Goal: Information Seeking & Learning: Get advice/opinions

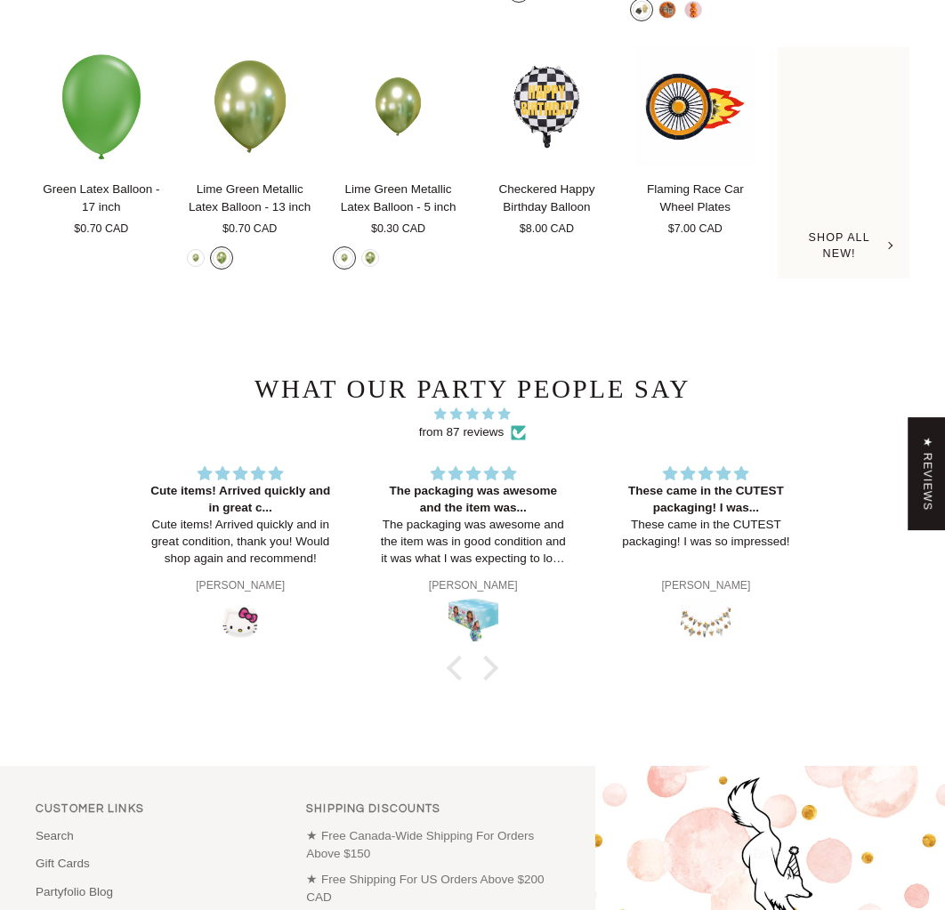
scroll to position [3529, 0]
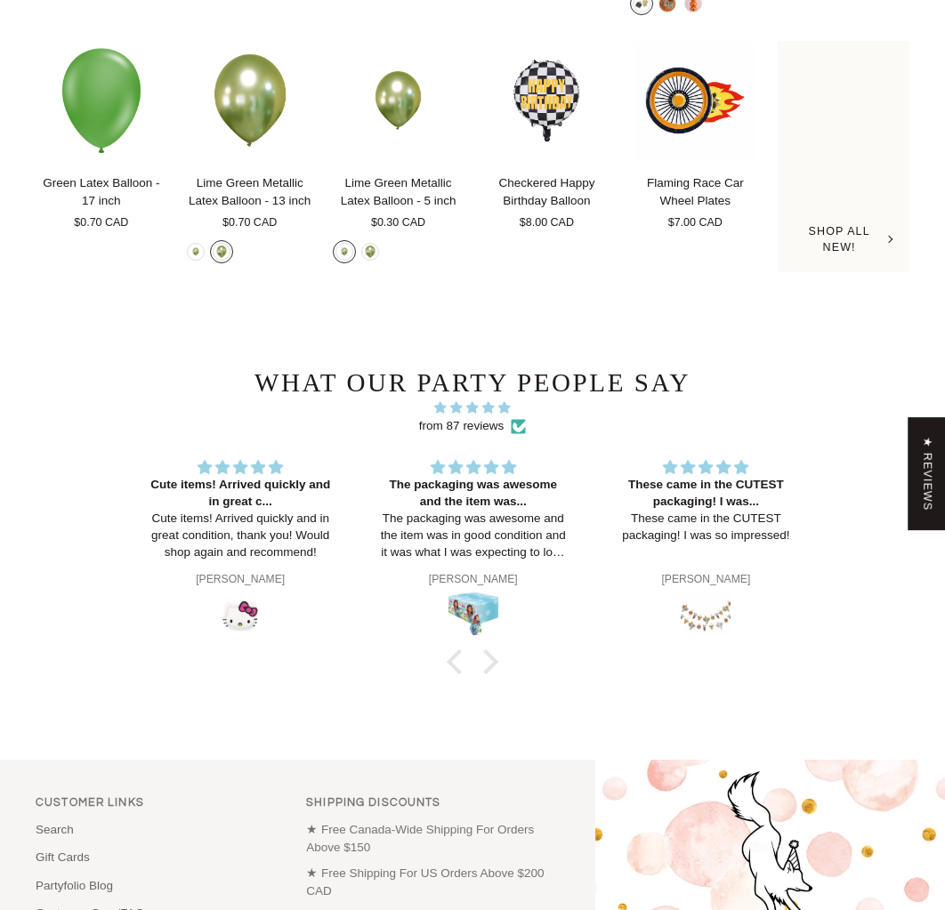
click at [468, 413] on span "4.87 stars" at bounding box center [474, 407] width 16 height 12
click at [469, 435] on link "from 87 reviews" at bounding box center [461, 426] width 85 height 18
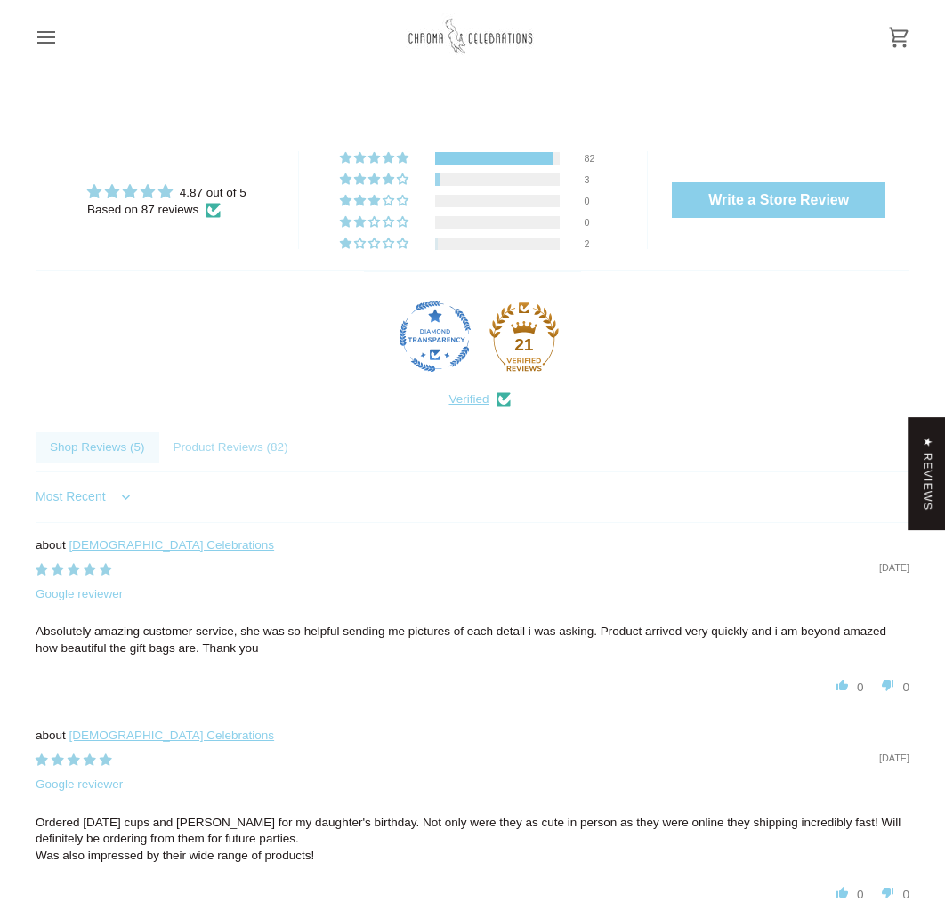
click at [218, 446] on span "Product Reviews ( 82 )" at bounding box center [230, 447] width 143 height 31
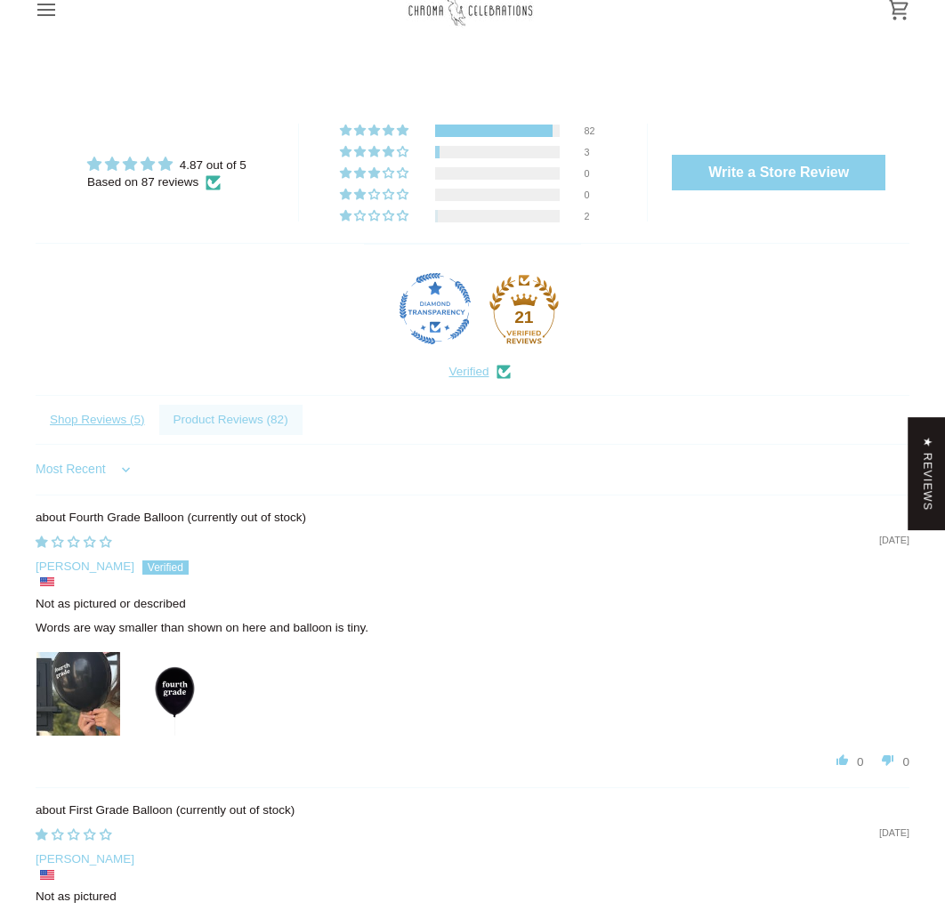
scroll to position [29, 0]
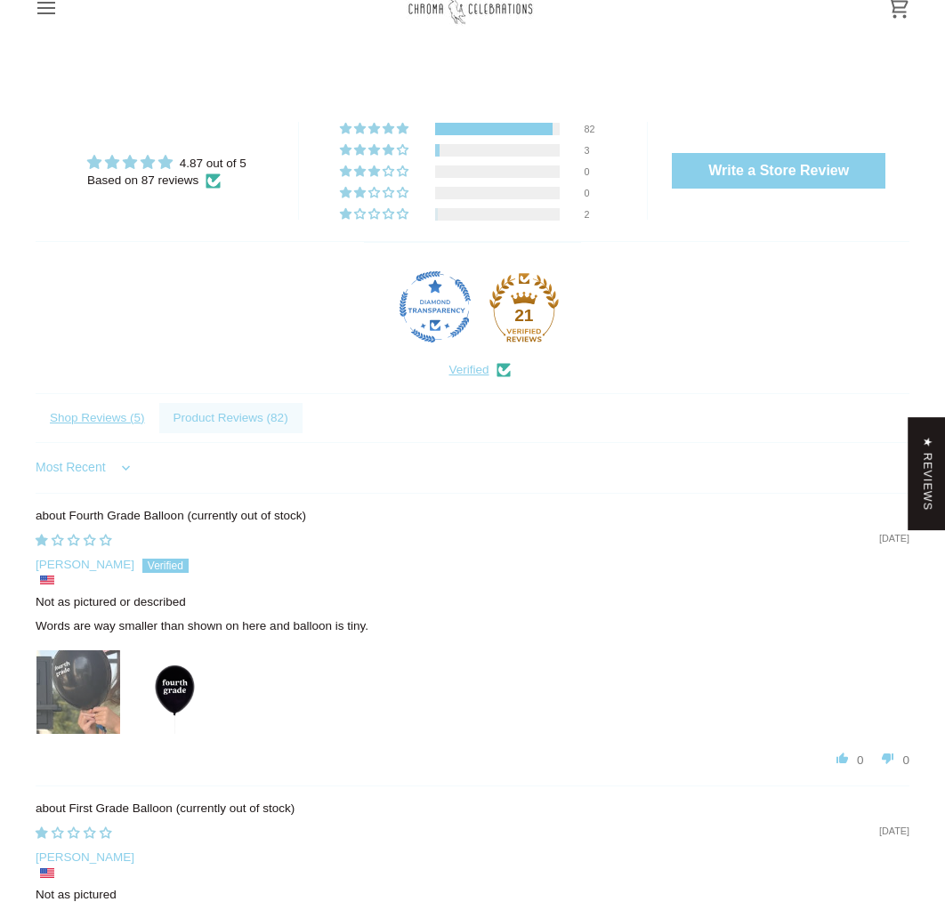
click at [84, 680] on img at bounding box center [78, 692] width 84 height 84
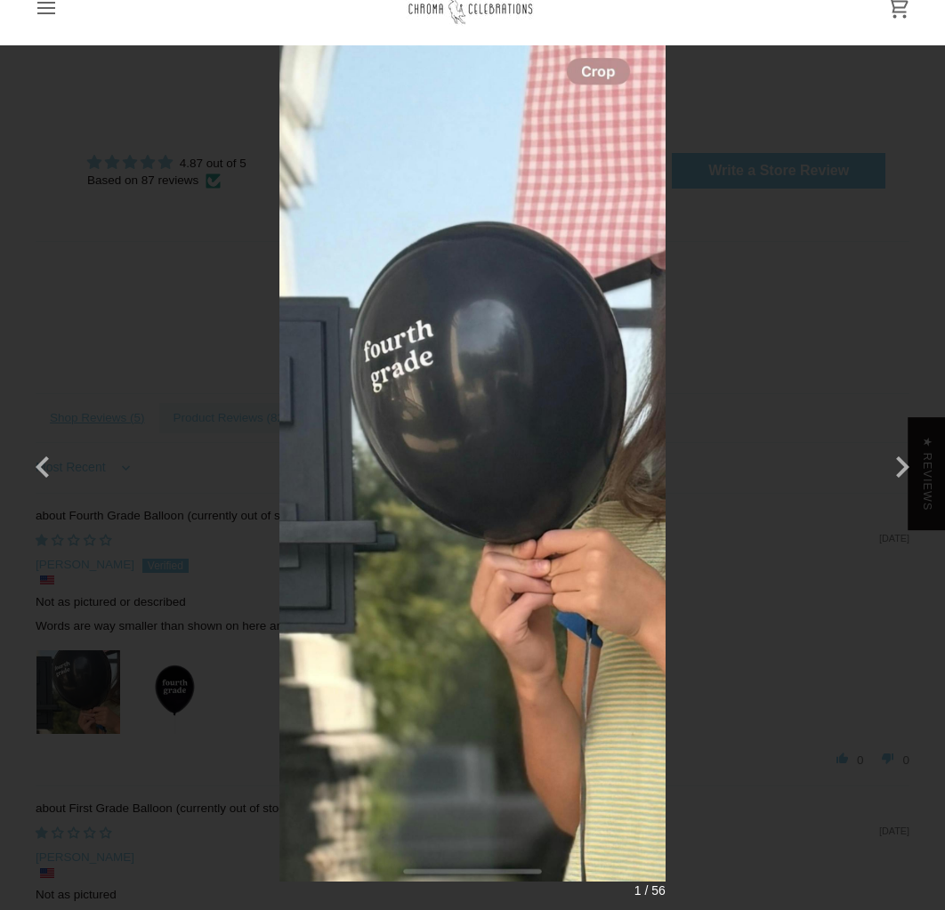
click at [834, 245] on div "× 1 / 56 Loading..." at bounding box center [472, 455] width 945 height 910
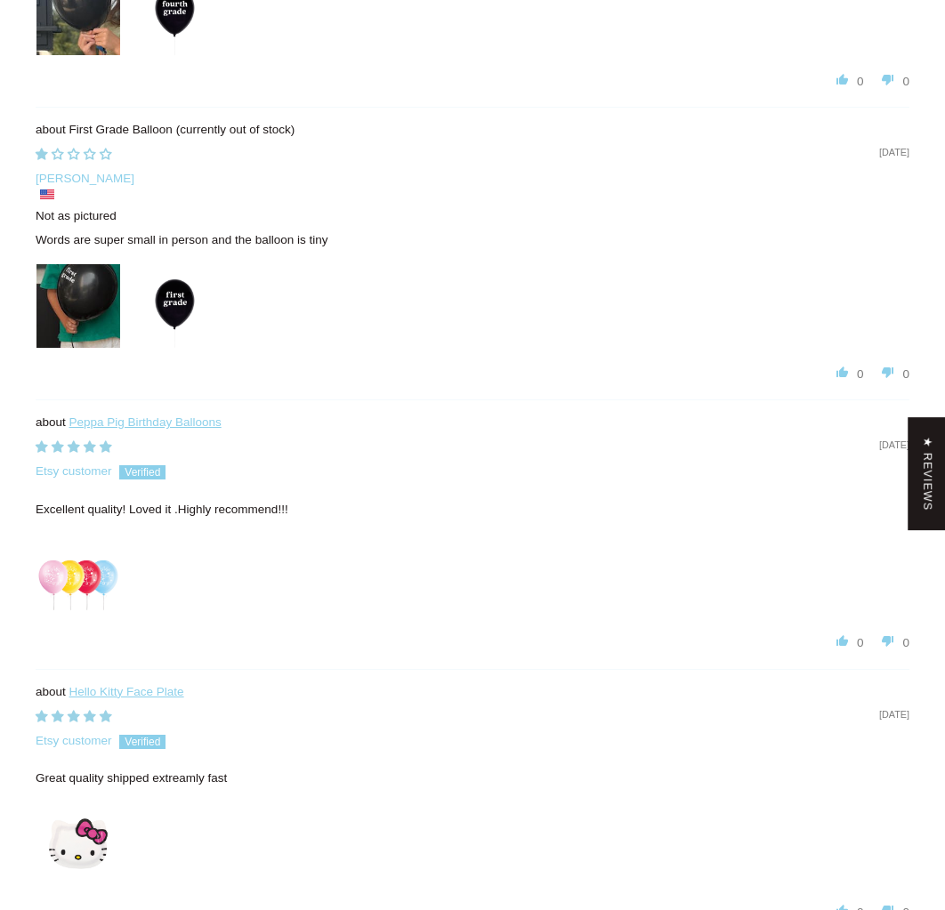
scroll to position [715, 0]
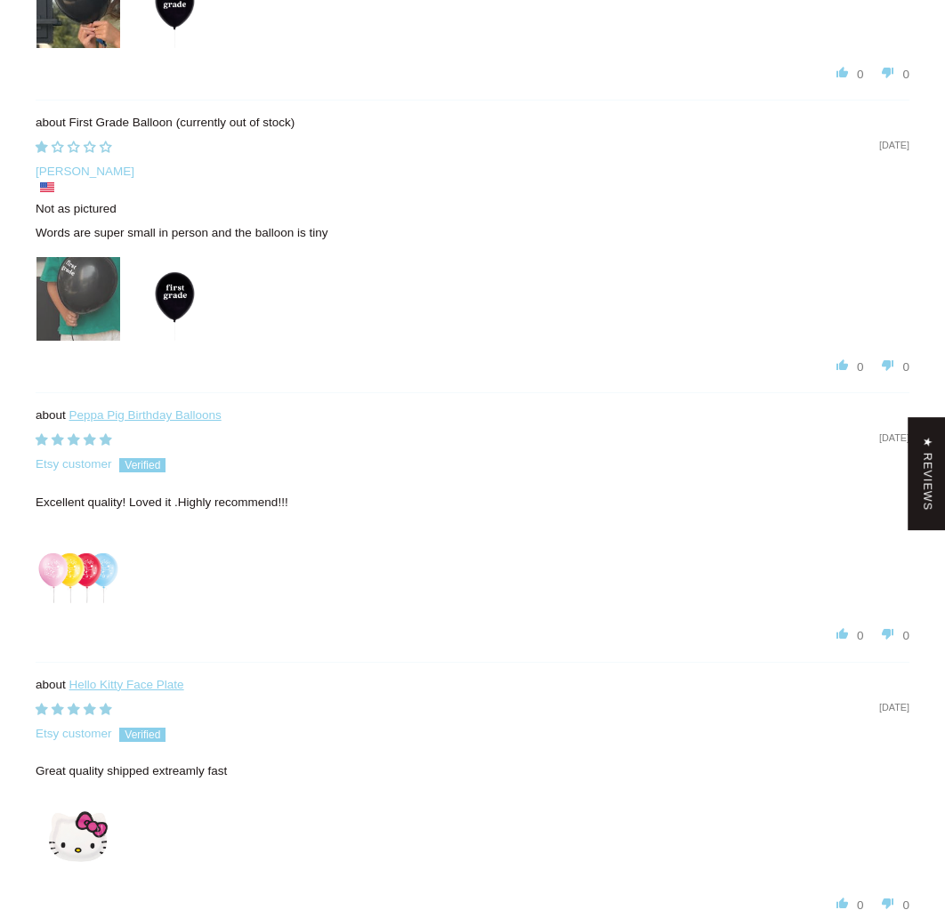
click at [87, 313] on img at bounding box center [78, 299] width 84 height 84
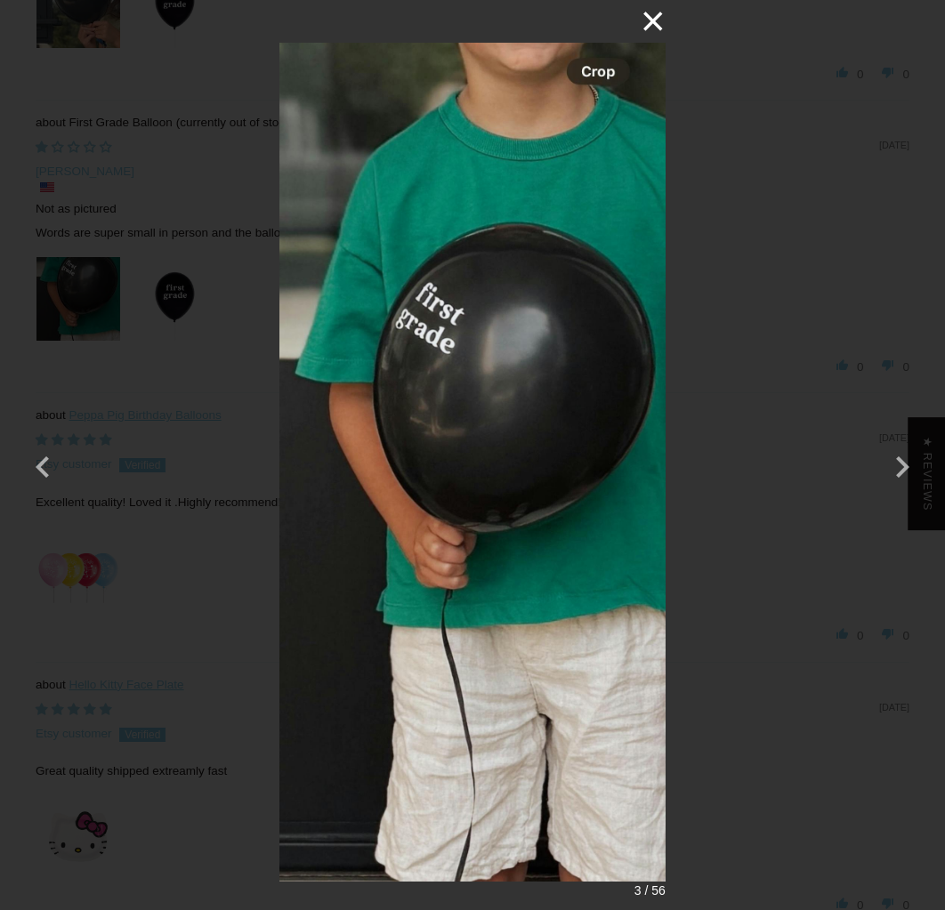
click at [657, 14] on button "×" at bounding box center [644, 21] width 43 height 43
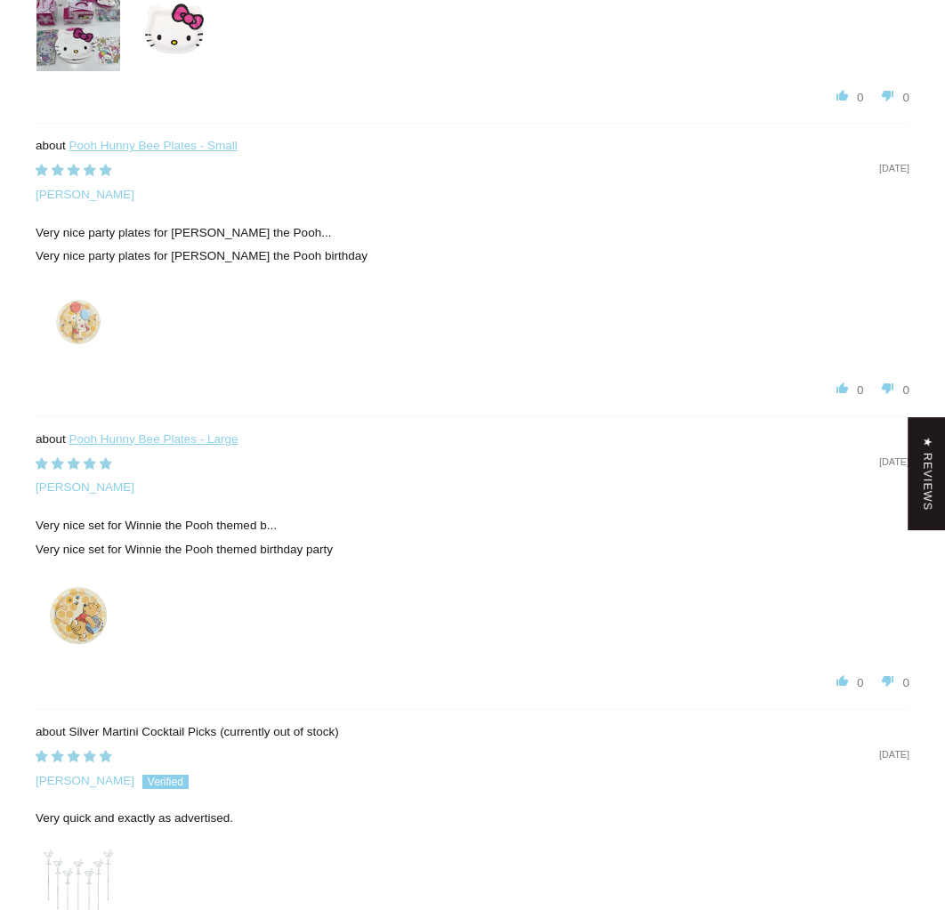
scroll to position [4951, 0]
